Goal: Task Accomplishment & Management: Manage account settings

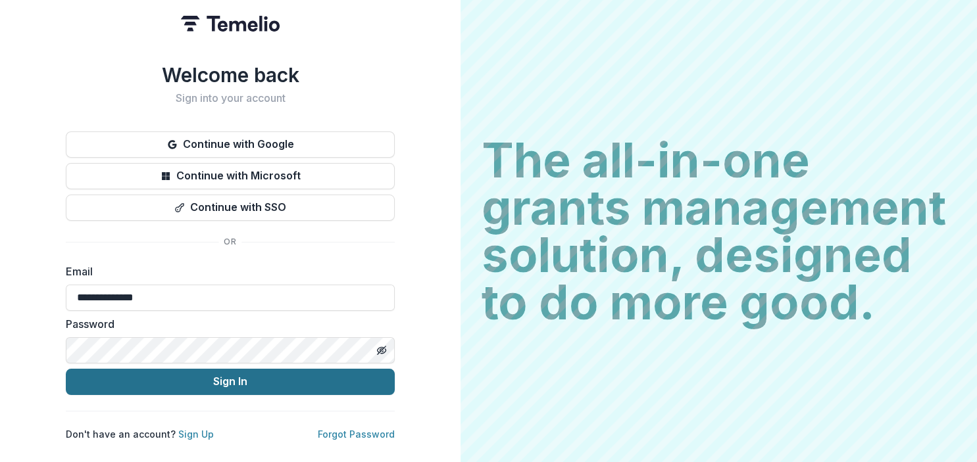
click at [238, 378] on button "Sign In" at bounding box center [230, 382] width 329 height 26
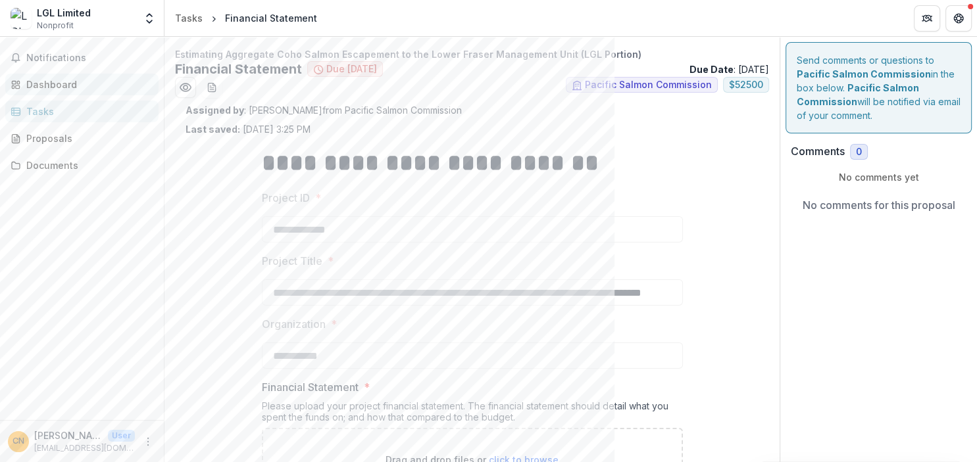
click at [38, 82] on div "Dashboard" at bounding box center [87, 85] width 122 height 14
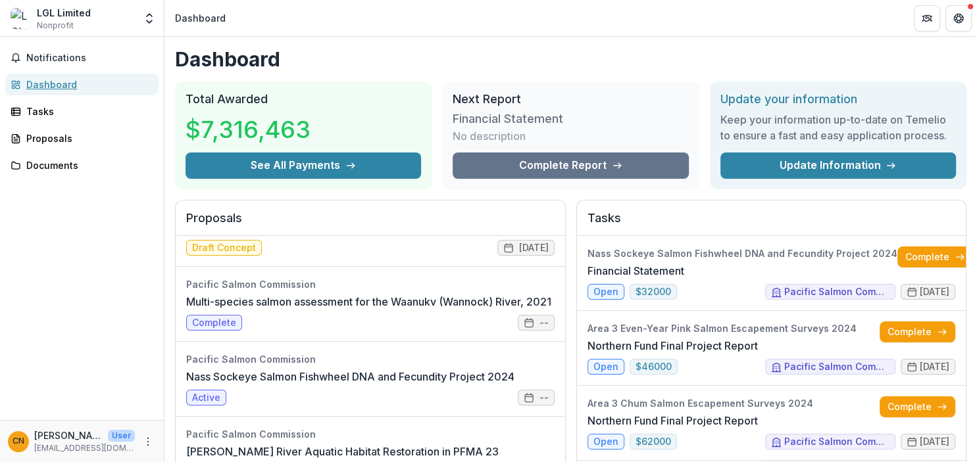
scroll to position [76, 0]
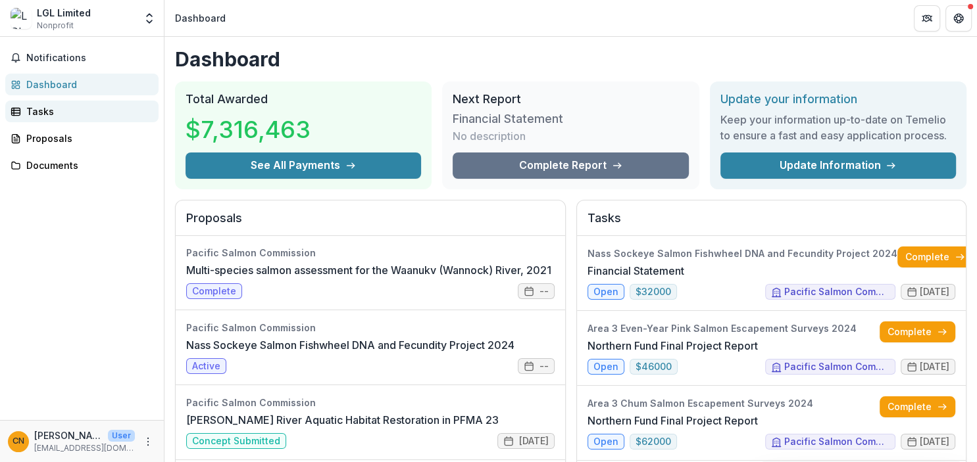
click at [51, 114] on div "Tasks" at bounding box center [87, 112] width 122 height 14
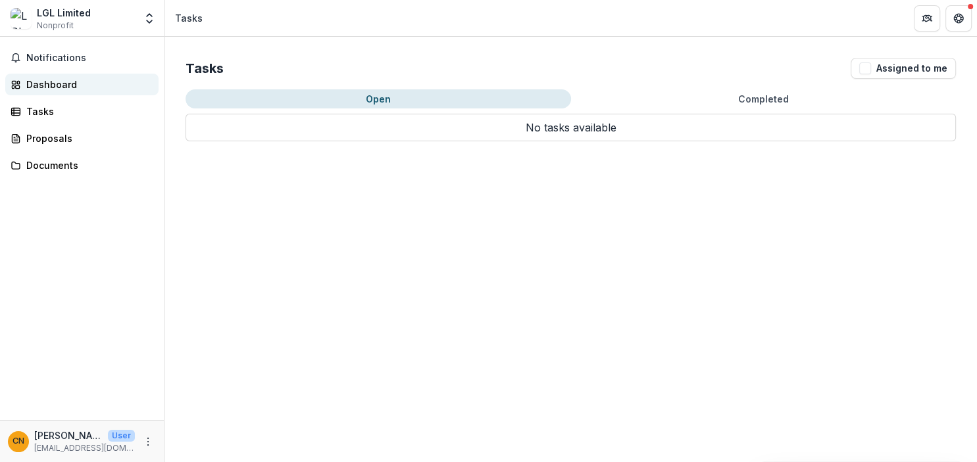
click at [62, 90] on div "Dashboard" at bounding box center [87, 85] width 122 height 14
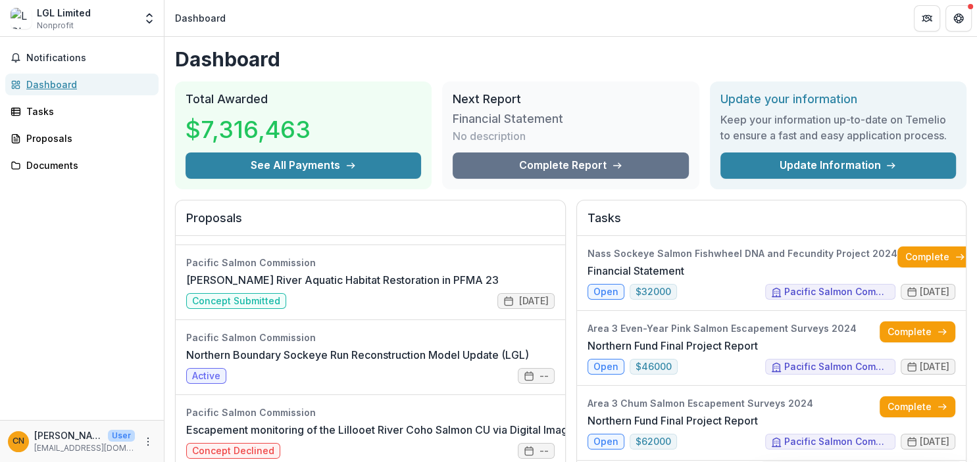
scroll to position [227, 0]
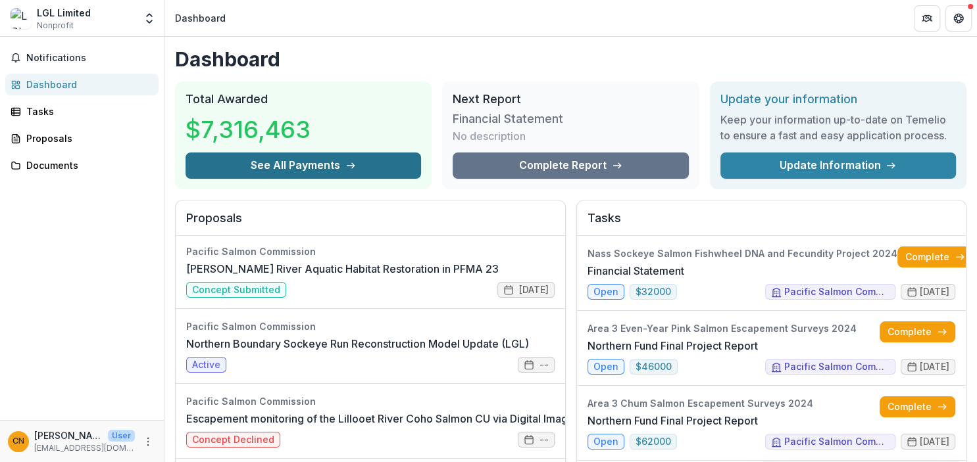
click at [321, 171] on button "See All Payments" at bounding box center [304, 166] width 236 height 26
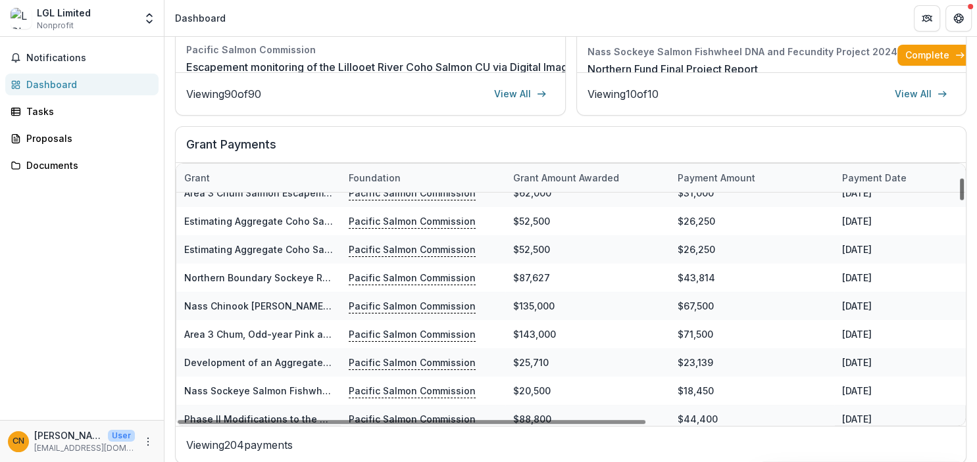
scroll to position [337, 0]
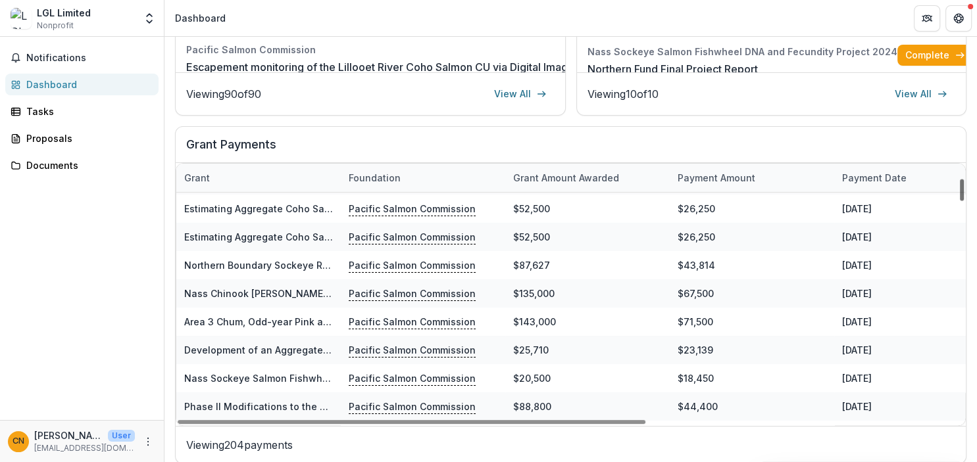
click at [960, 189] on div at bounding box center [962, 190] width 4 height 22
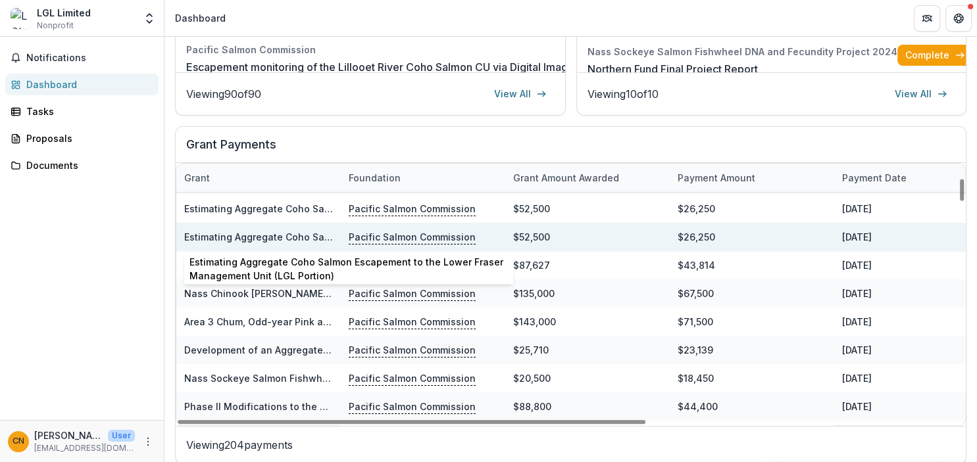
click at [241, 232] on link "Estimating Aggregate Coho Salmon Escapement to the Lower Fraser Management Unit…" at bounding box center [414, 237] width 461 height 11
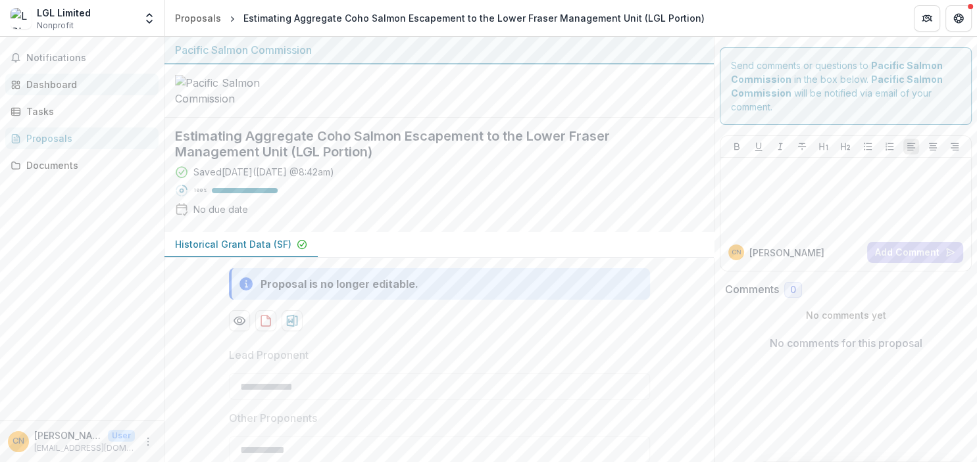
click at [46, 83] on div "Dashboard" at bounding box center [87, 85] width 122 height 14
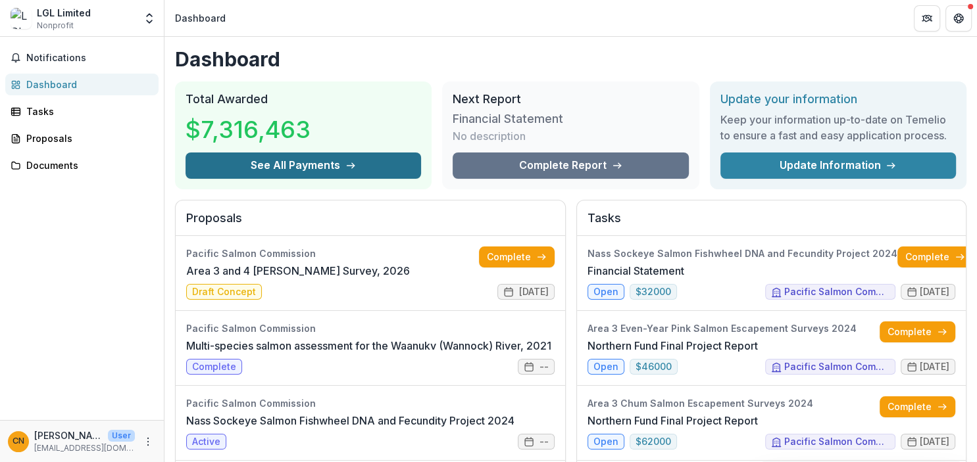
click at [318, 170] on button "See All Payments" at bounding box center [304, 166] width 236 height 26
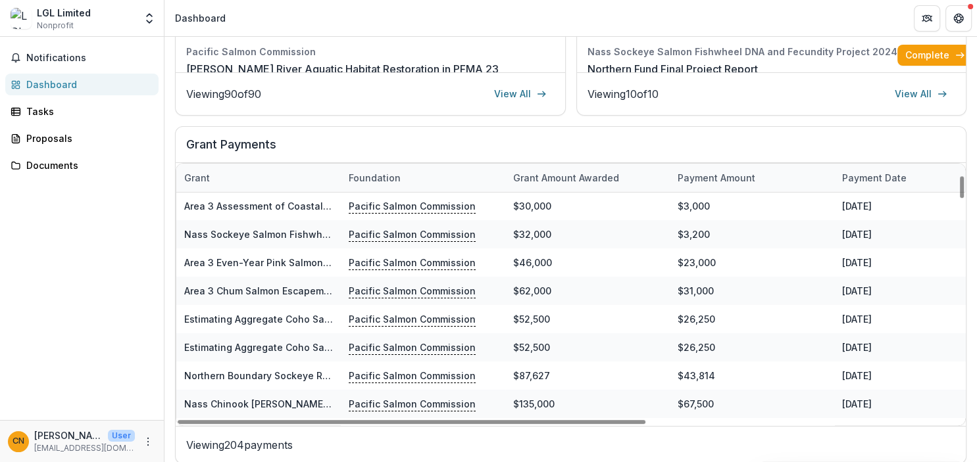
scroll to position [303, 0]
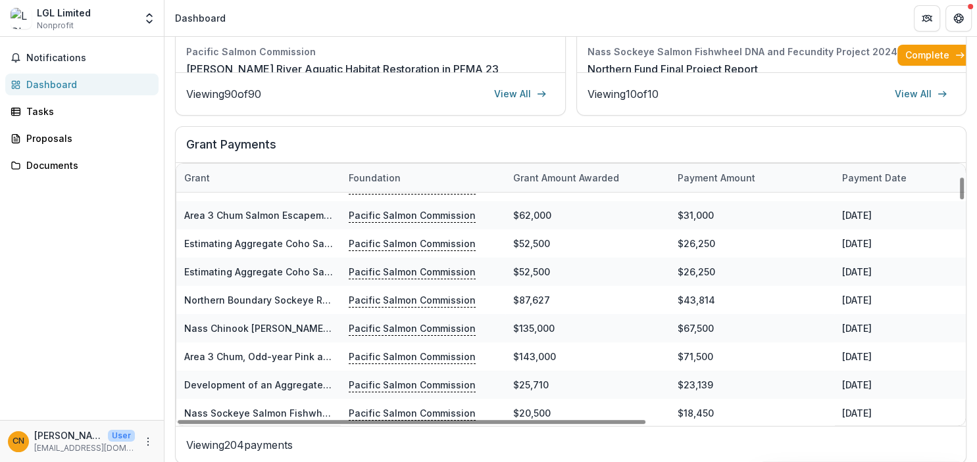
click at [204, 177] on div "Grant" at bounding box center [196, 178] width 41 height 14
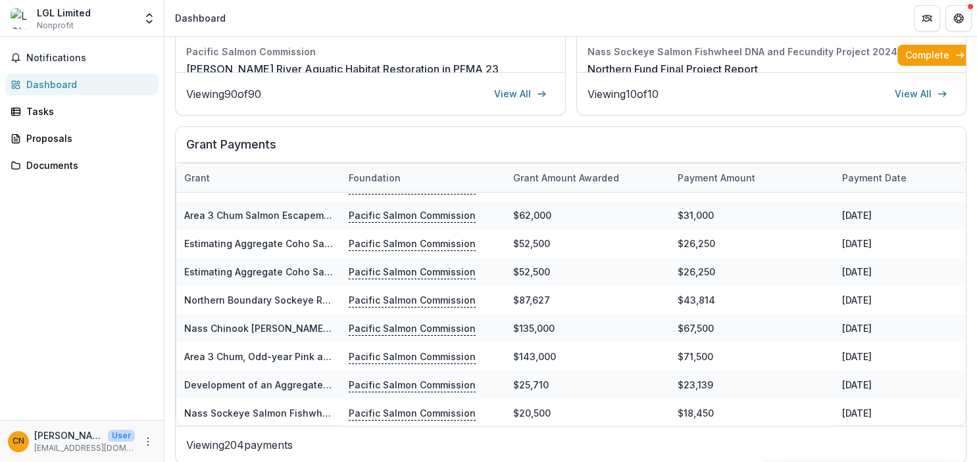
click at [162, 247] on div "Notifications Dashboard Tasks Proposals Documents" at bounding box center [82, 229] width 164 height 384
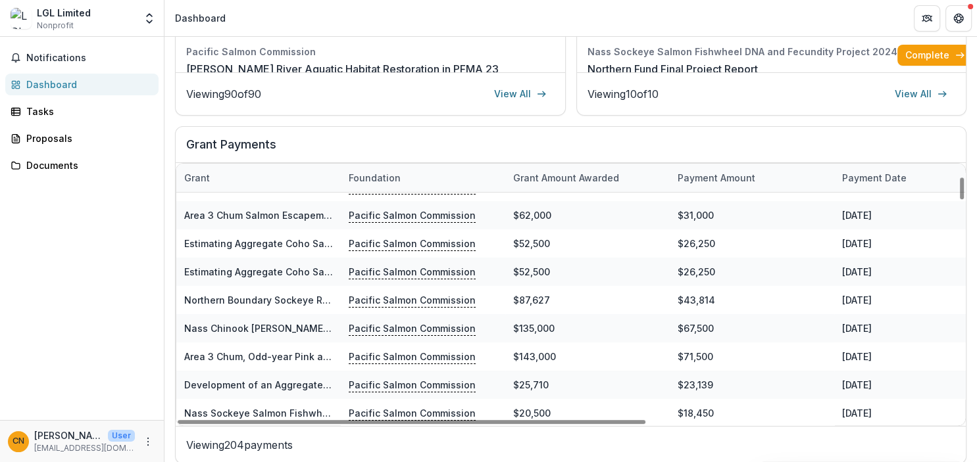
click at [204, 184] on div "Grant" at bounding box center [258, 178] width 164 height 28
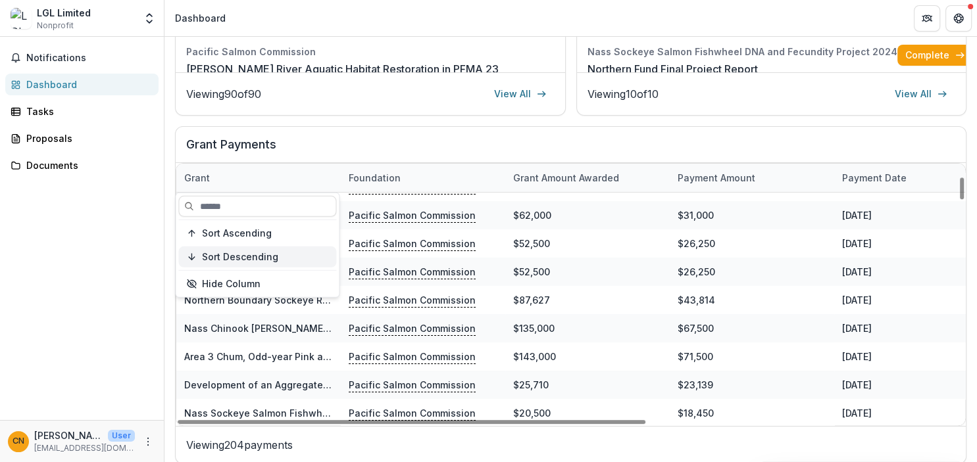
click at [228, 251] on button "Sort Descending" at bounding box center [257, 257] width 158 height 21
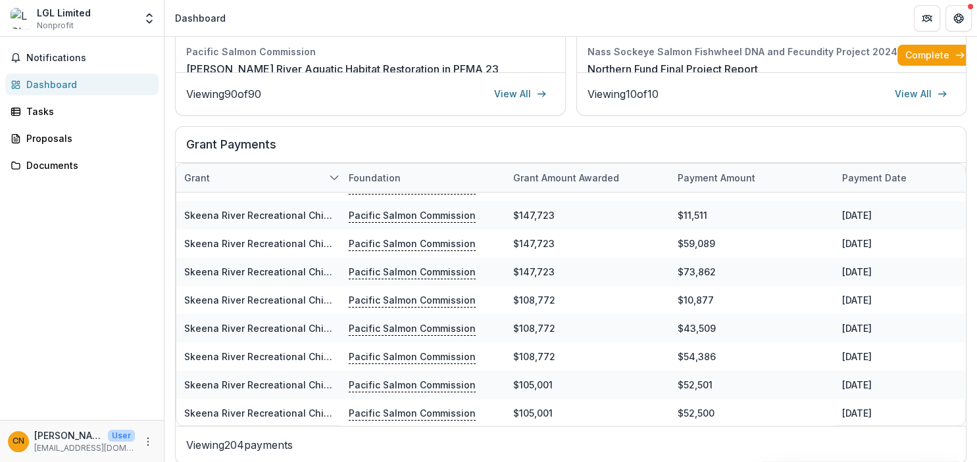
click at [139, 256] on div "Notifications Dashboard Tasks Proposals Documents" at bounding box center [82, 229] width 164 height 384
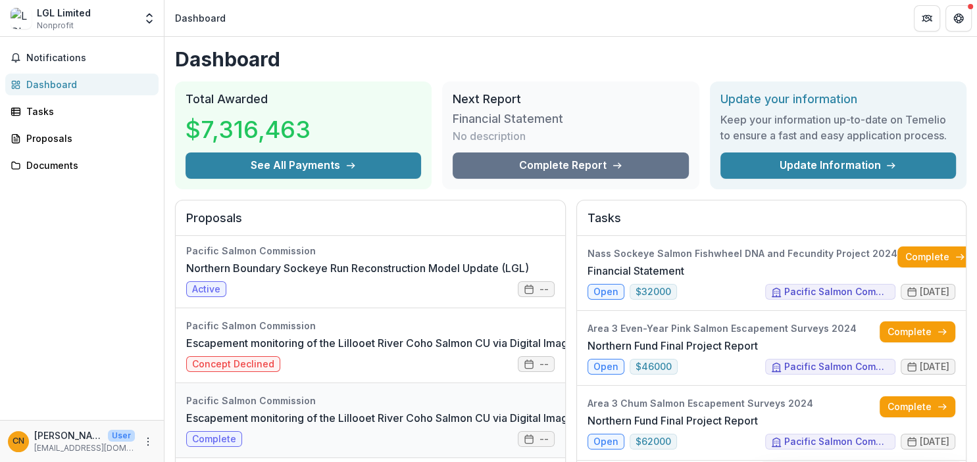
scroll to position [606, 0]
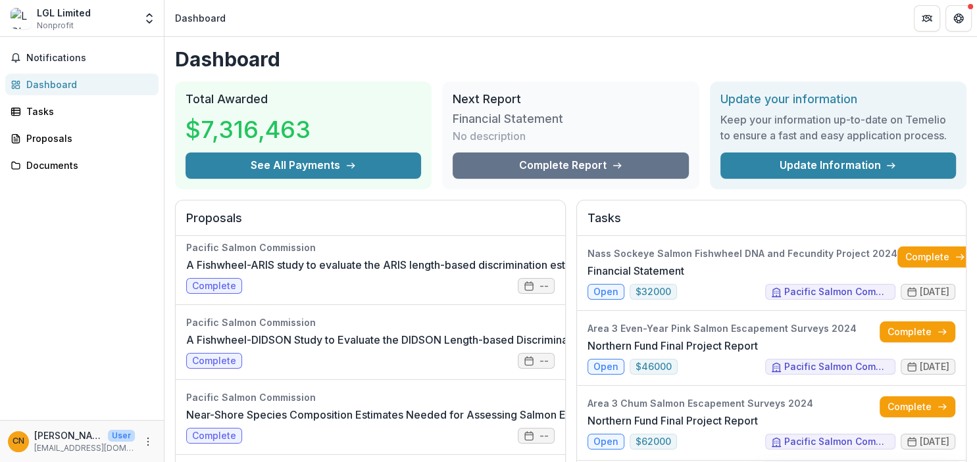
click at [307, 149] on div "$7,316,463" at bounding box center [304, 130] width 236 height 46
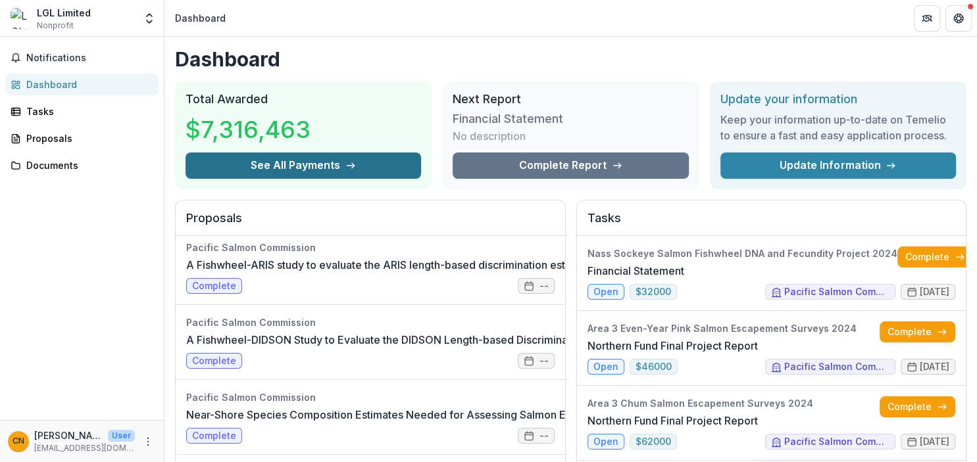
click at [311, 167] on button "See All Payments" at bounding box center [304, 166] width 236 height 26
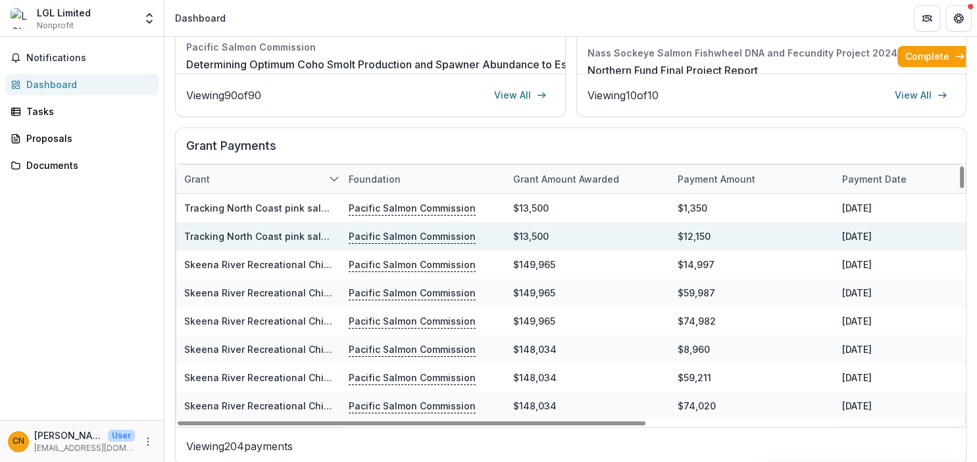
scroll to position [427, 0]
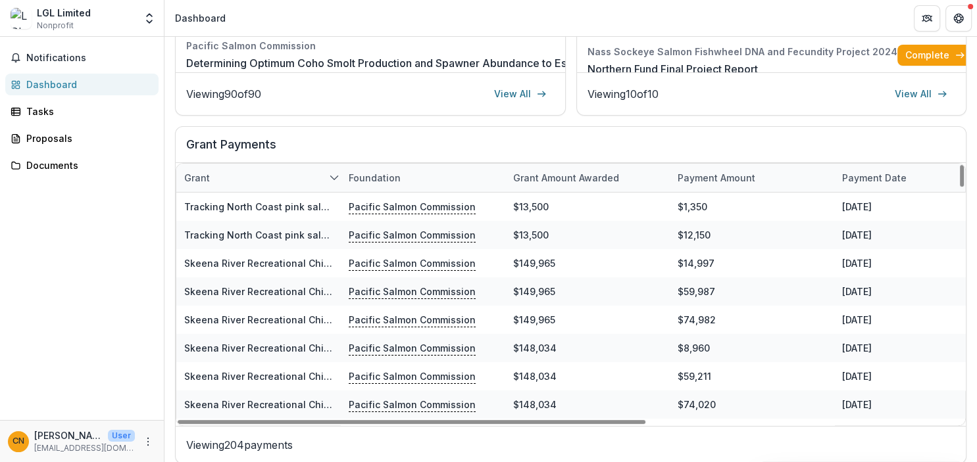
click at [326, 176] on div "Grant" at bounding box center [258, 178] width 164 height 28
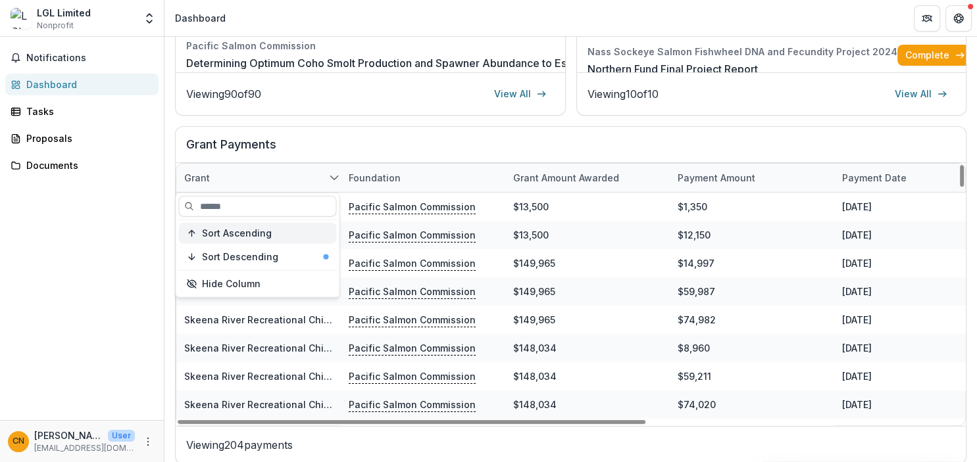
click at [264, 239] on button "Sort Ascending" at bounding box center [257, 233] width 158 height 21
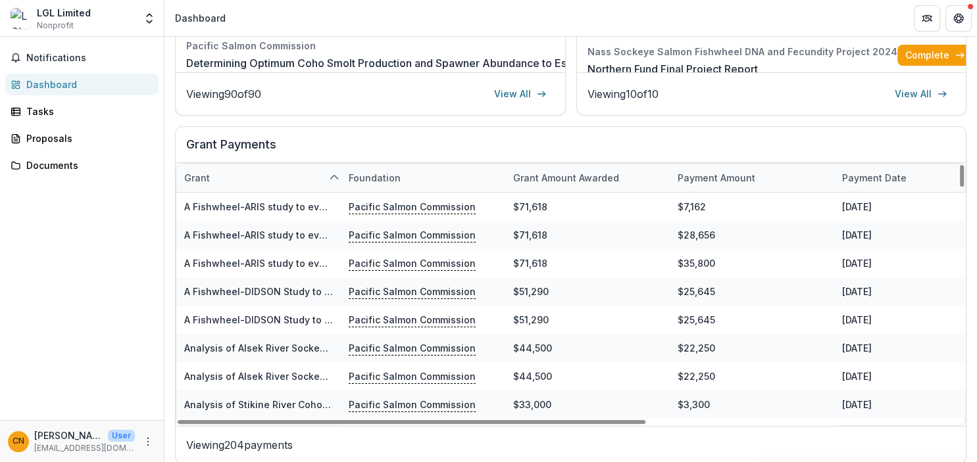
click at [311, 135] on div "Grant Payments" at bounding box center [571, 145] width 790 height 36
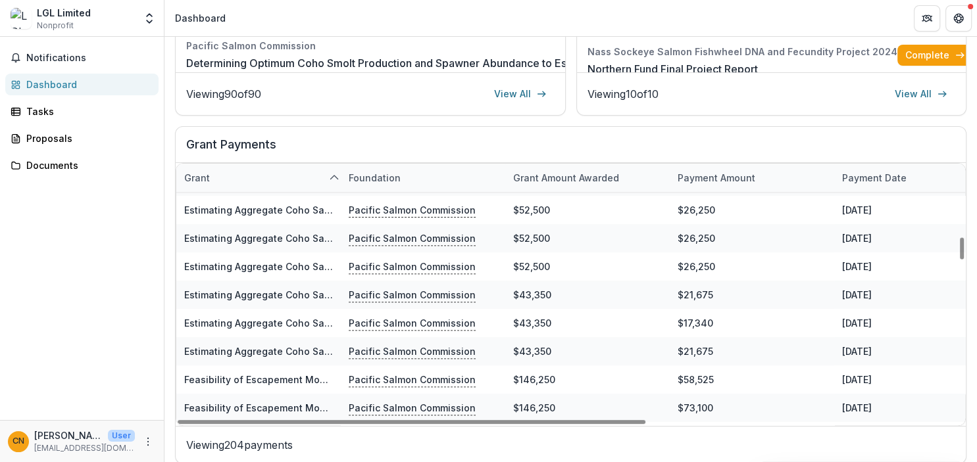
scroll to position [1743, 0]
